Goal: Task Accomplishment & Management: Manage account settings

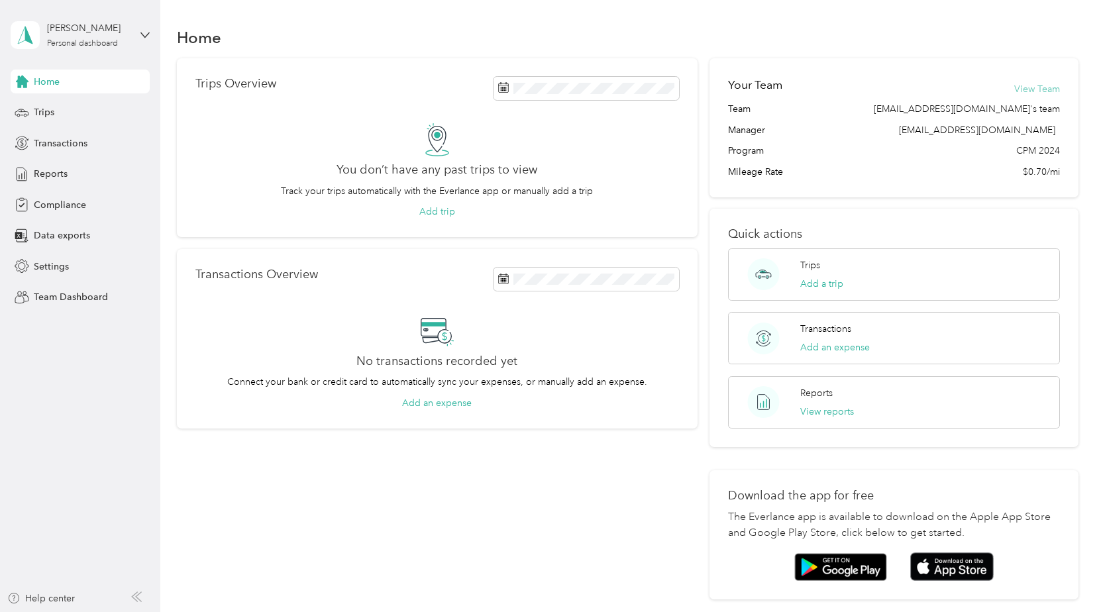
click at [1047, 90] on button "View Team" at bounding box center [1037, 89] width 46 height 14
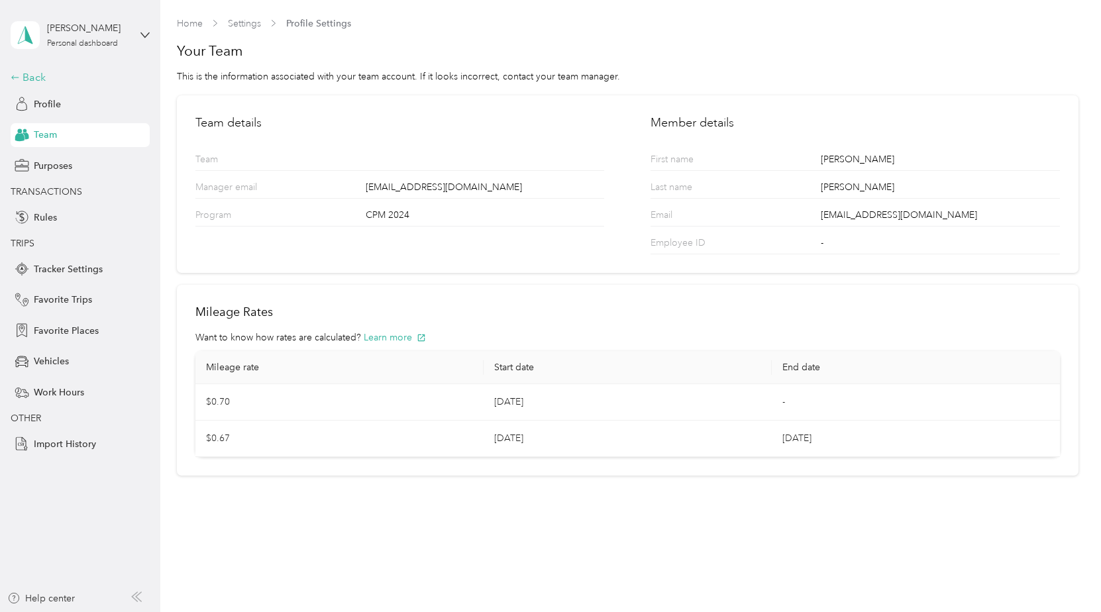
click at [35, 79] on div "Back" at bounding box center [77, 78] width 133 height 16
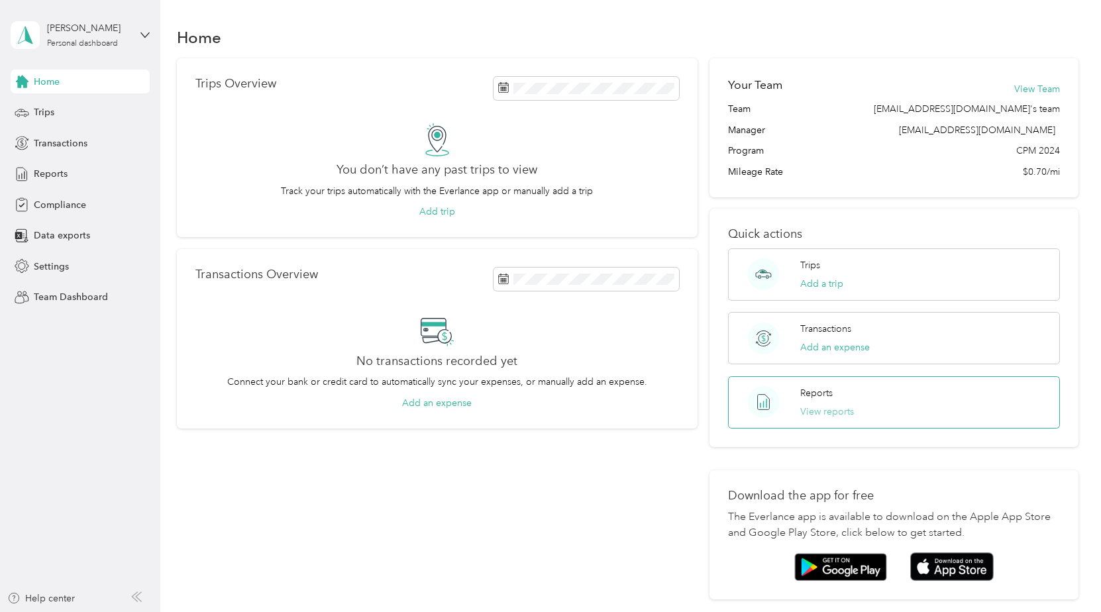
click at [832, 409] on button "View reports" at bounding box center [827, 412] width 54 height 14
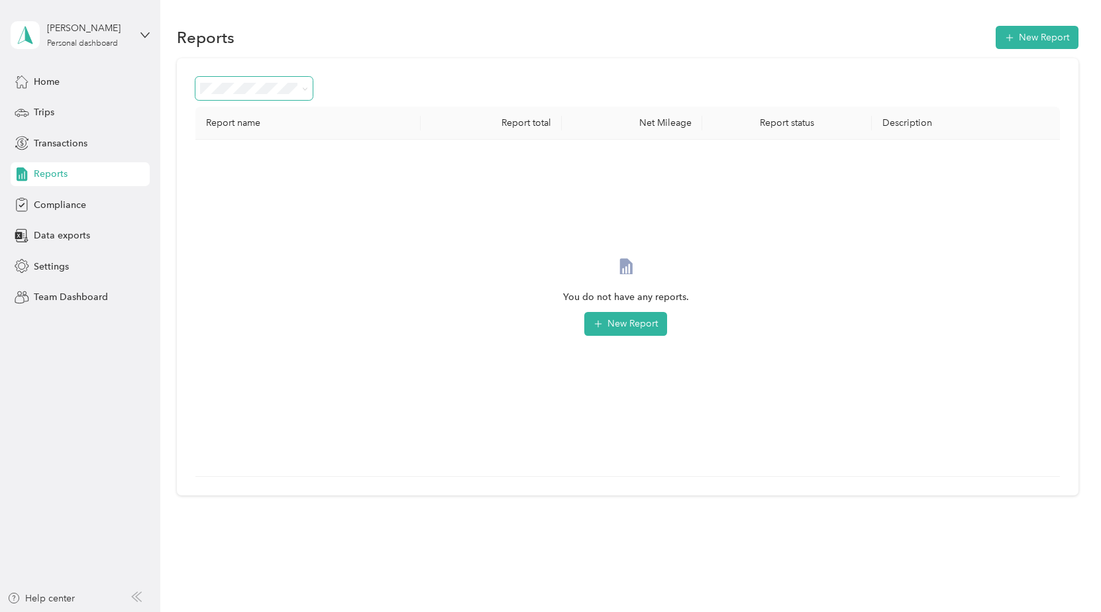
click at [303, 81] on span at bounding box center [302, 88] width 11 height 14
click at [303, 86] on icon at bounding box center [305, 89] width 6 height 6
click at [241, 160] on li "Needs approval" at bounding box center [253, 159] width 117 height 23
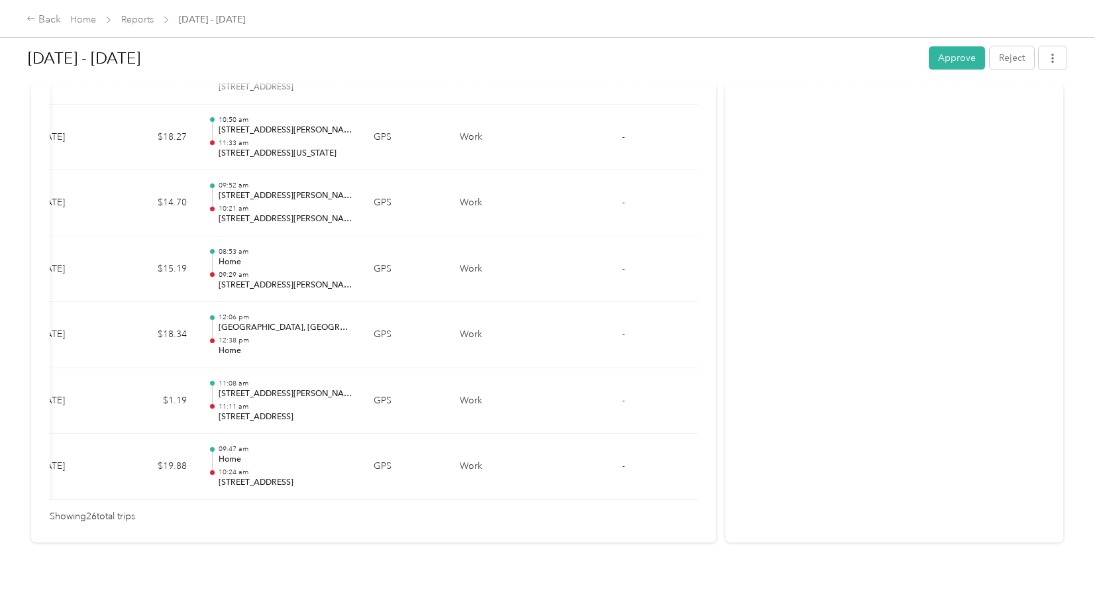
scroll to position [1381, 0]
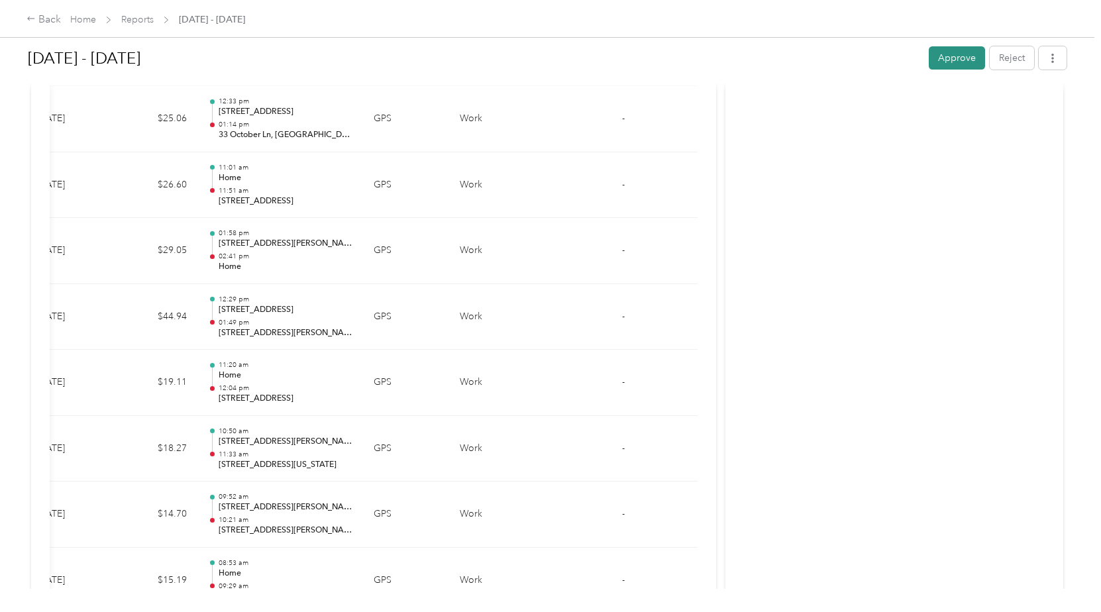
click at [952, 60] on button "Approve" at bounding box center [957, 57] width 56 height 23
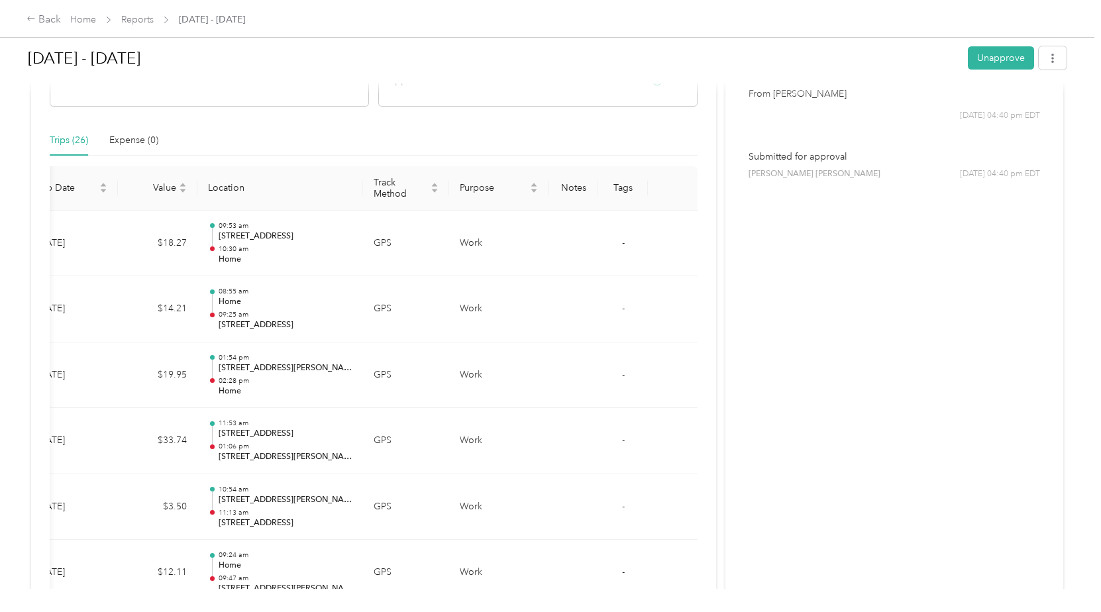
scroll to position [19, 0]
